Goal: Task Accomplishment & Management: Use online tool/utility

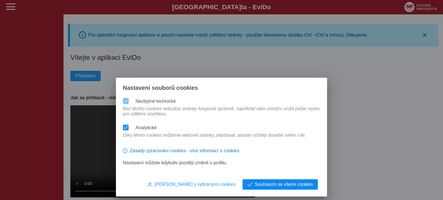
click at [289, 184] on span "Souhlasím se všemi cookies" at bounding box center [284, 184] width 58 height 5
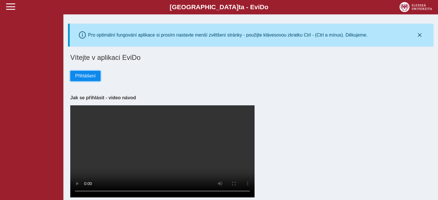
click at [84, 76] on span "Přihlášení" at bounding box center [85, 76] width 20 height 5
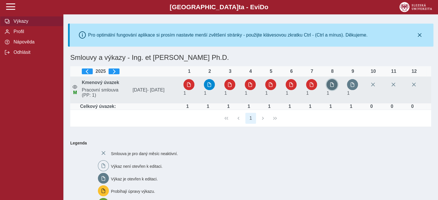
click at [333, 86] on span "button" at bounding box center [332, 84] width 5 height 5
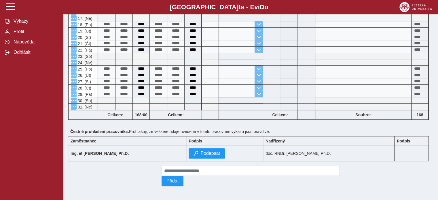
scroll to position [290, 0]
click at [210, 151] on span "Podepsat" at bounding box center [211, 153] width 20 height 5
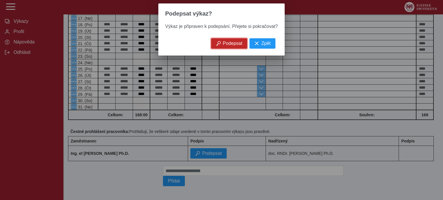
click at [224, 44] on span "Podepsat" at bounding box center [233, 43] width 20 height 5
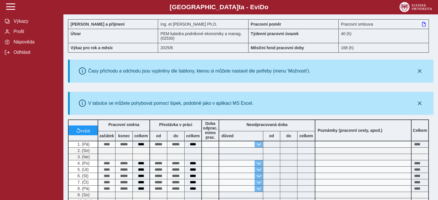
scroll to position [0, 0]
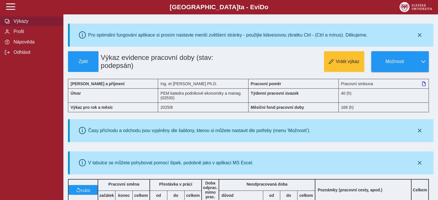
click at [19, 23] on span "Výkazy" at bounding box center [35, 21] width 47 height 5
